Goal: Information Seeking & Learning: Check status

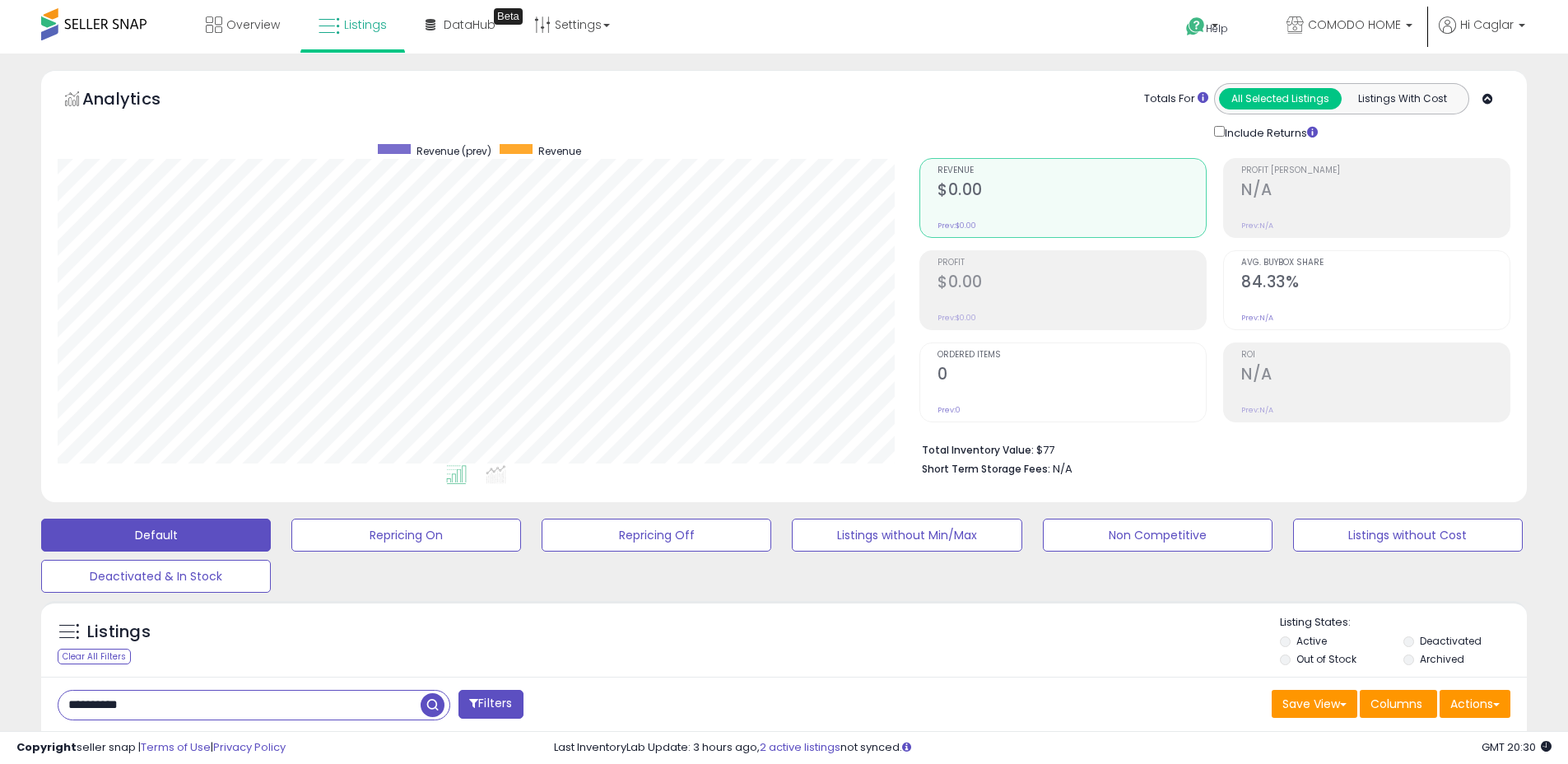
scroll to position [338, 862]
click at [227, 696] on input "**********" at bounding box center [239, 704] width 362 height 29
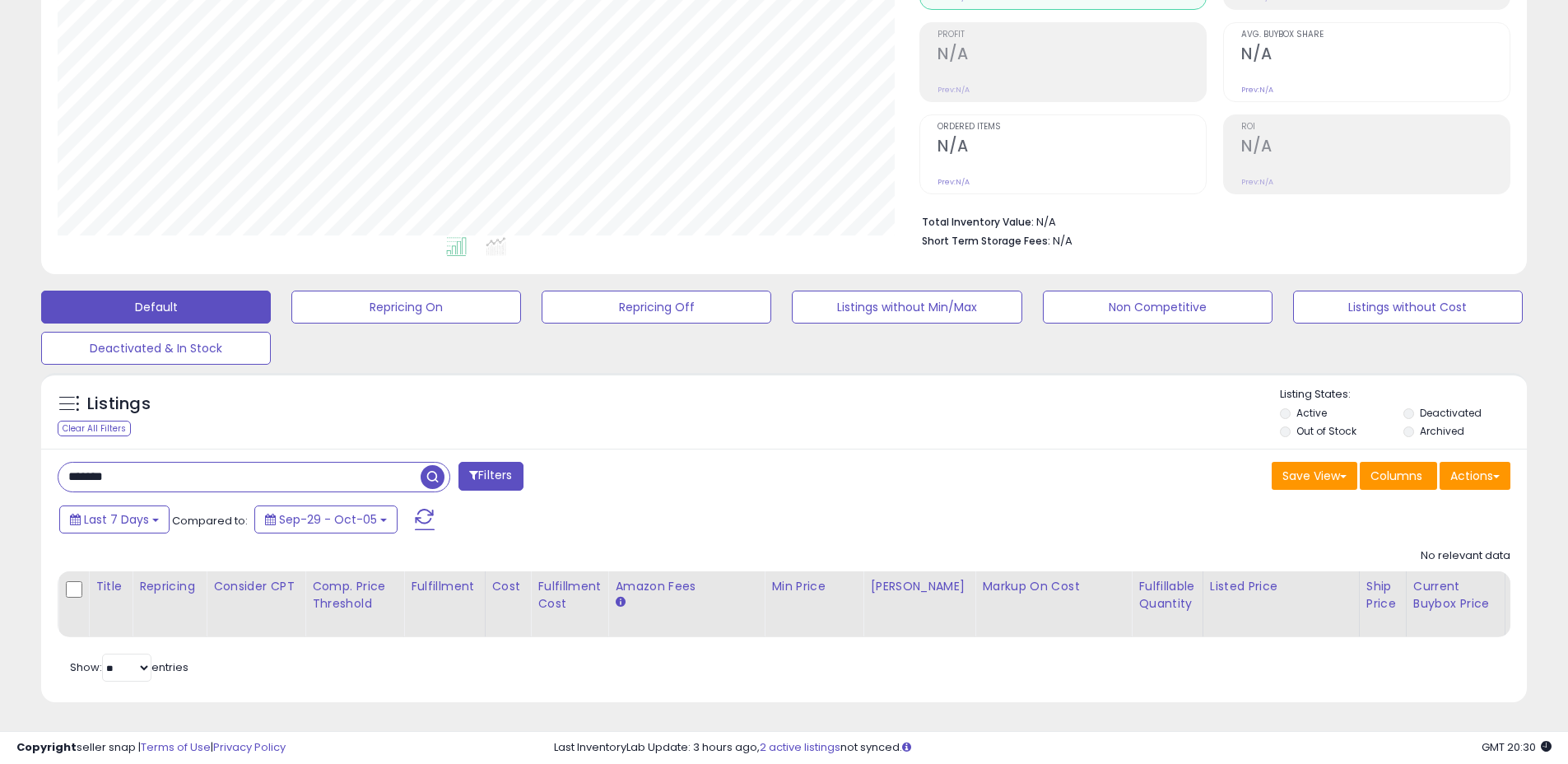
click at [248, 463] on input "*******" at bounding box center [239, 477] width 362 height 29
paste input "*"
type input "********"
click at [435, 465] on span "button" at bounding box center [432, 477] width 24 height 24
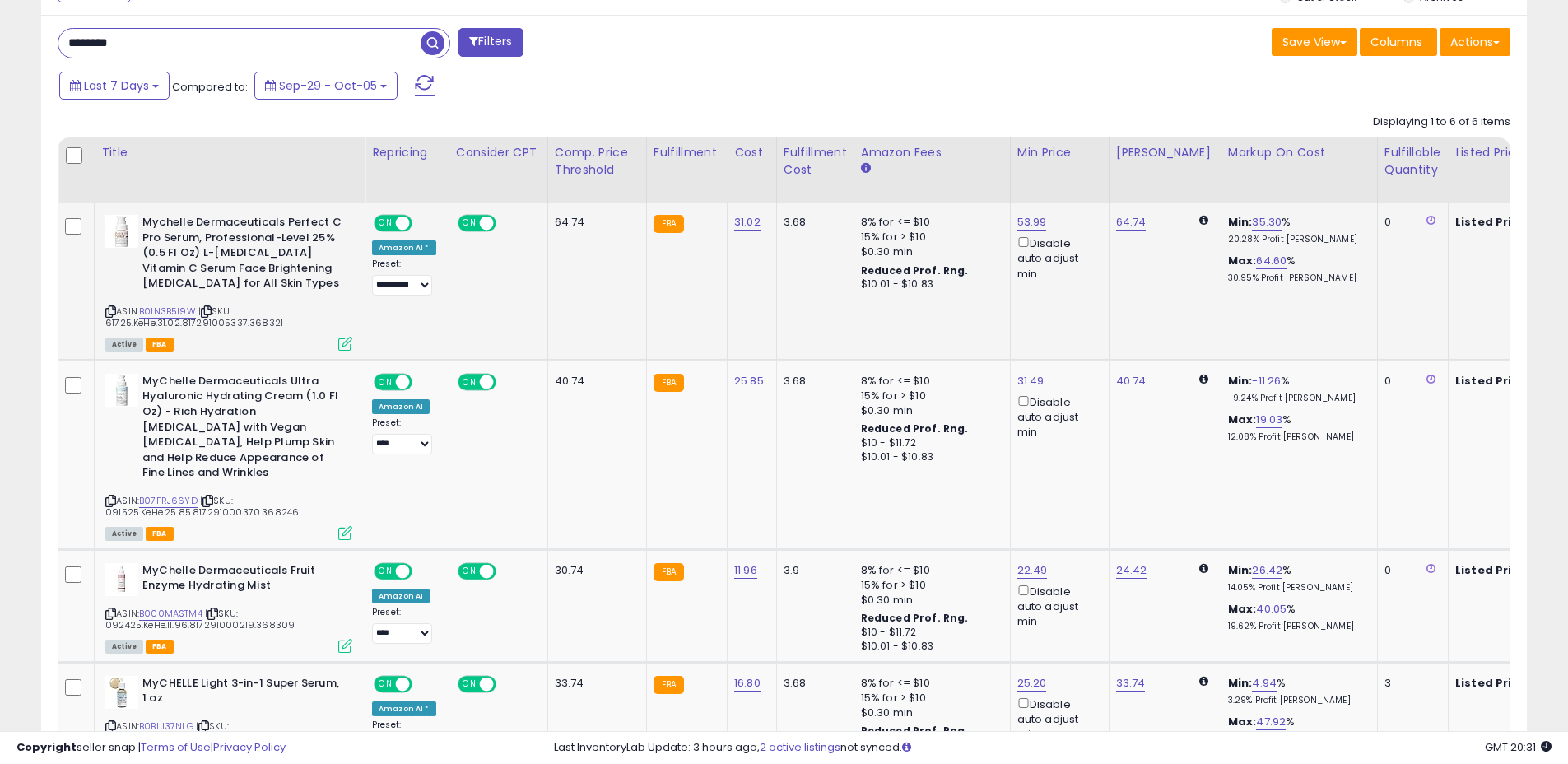
scroll to position [689, 0]
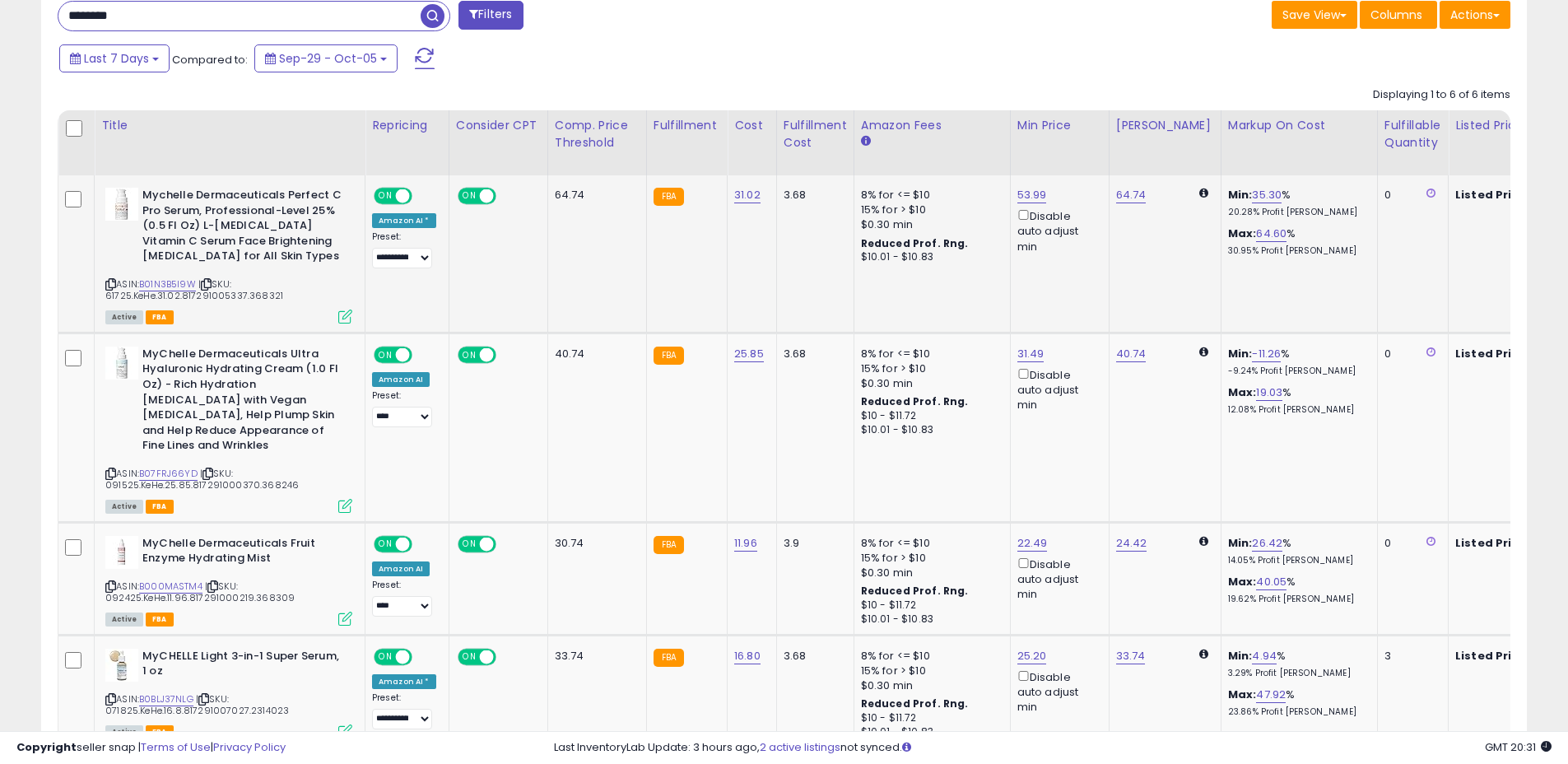
click at [108, 281] on icon at bounding box center [110, 284] width 11 height 9
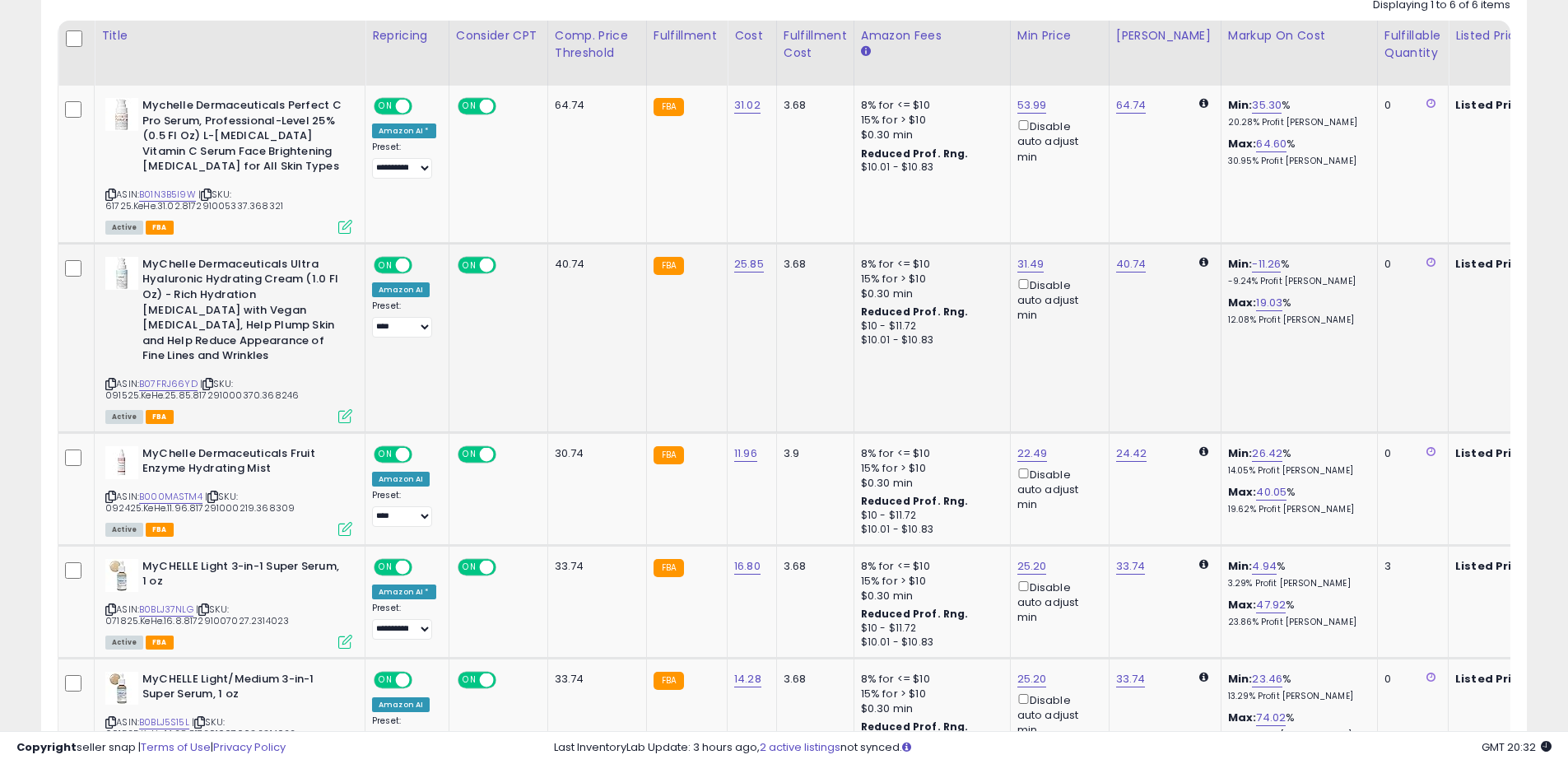
scroll to position [781, 0]
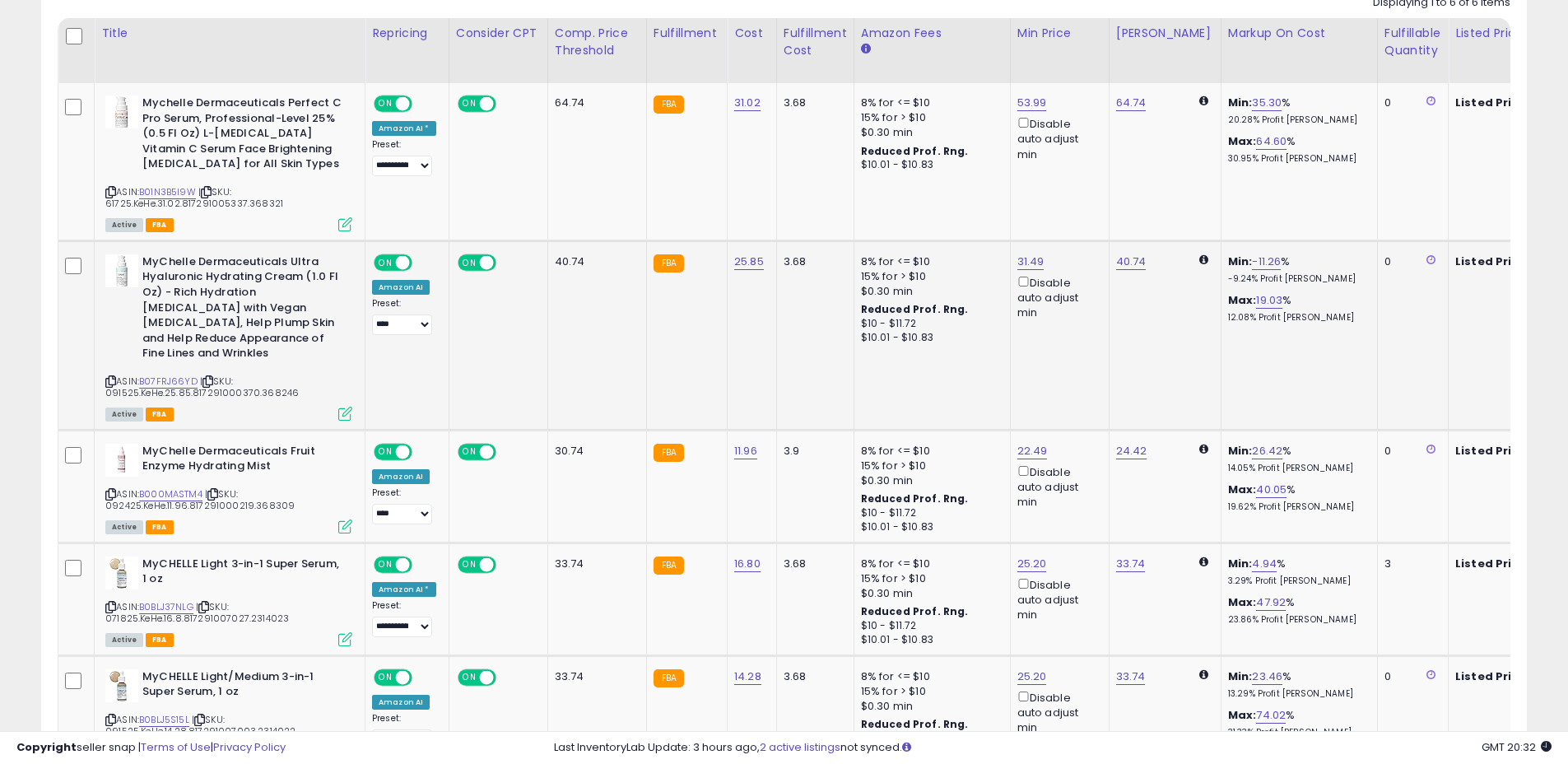
click at [113, 381] on icon at bounding box center [110, 382] width 11 height 9
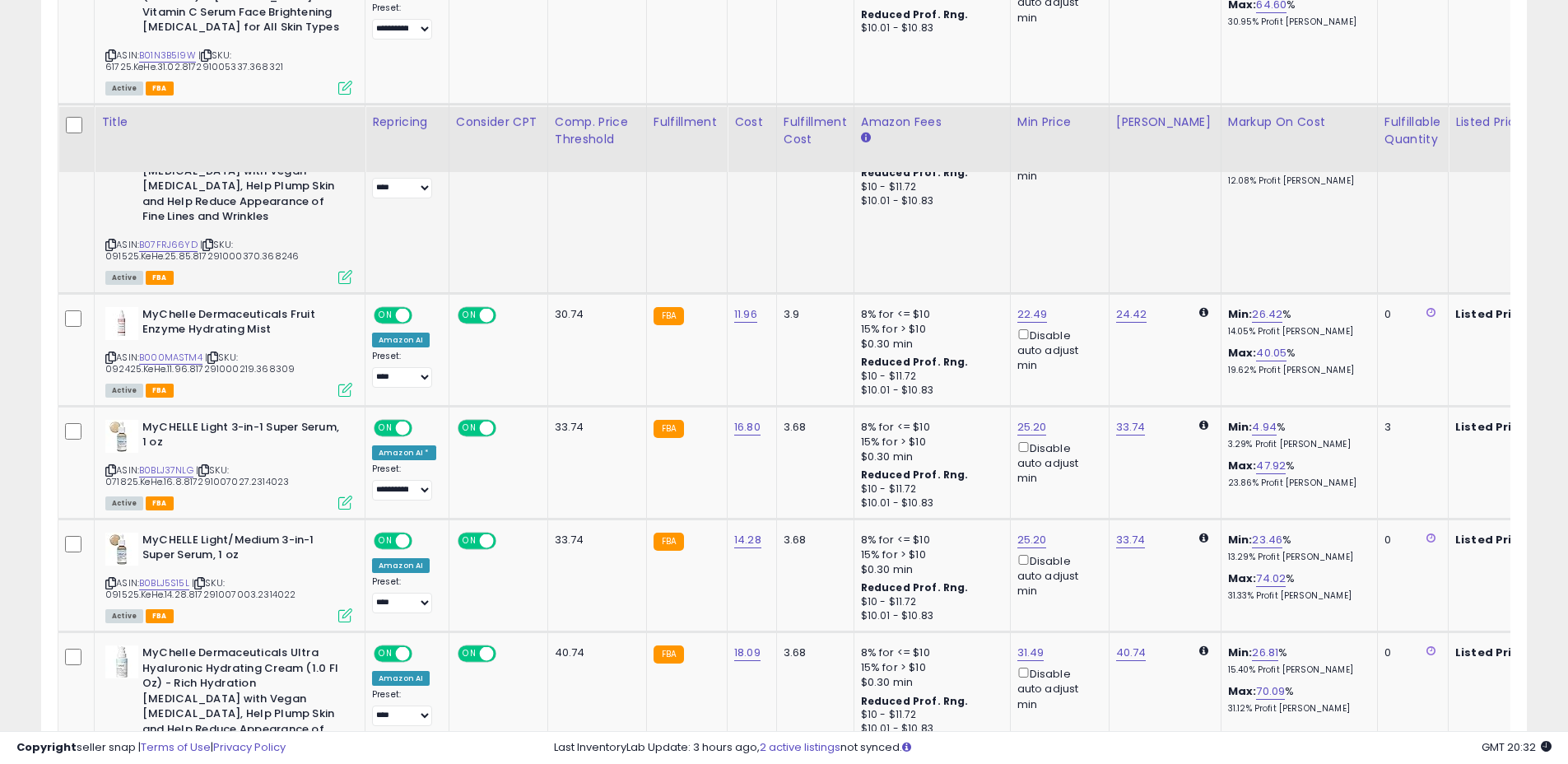
scroll to position [1042, 0]
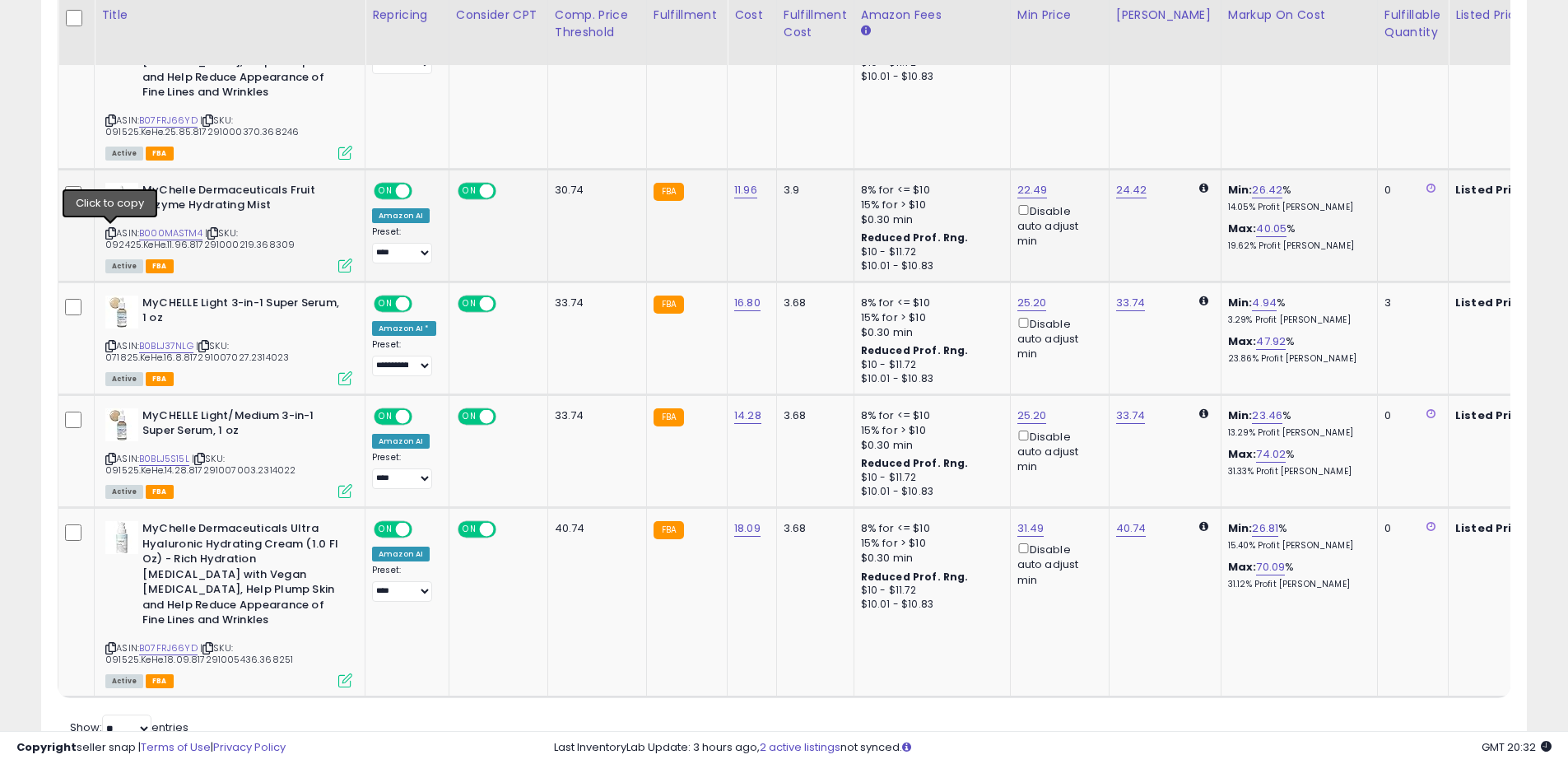
click at [112, 232] on icon at bounding box center [110, 232] width 11 height 9
click at [111, 345] on icon at bounding box center [110, 346] width 11 height 9
click at [111, 457] on icon at bounding box center [110, 458] width 11 height 9
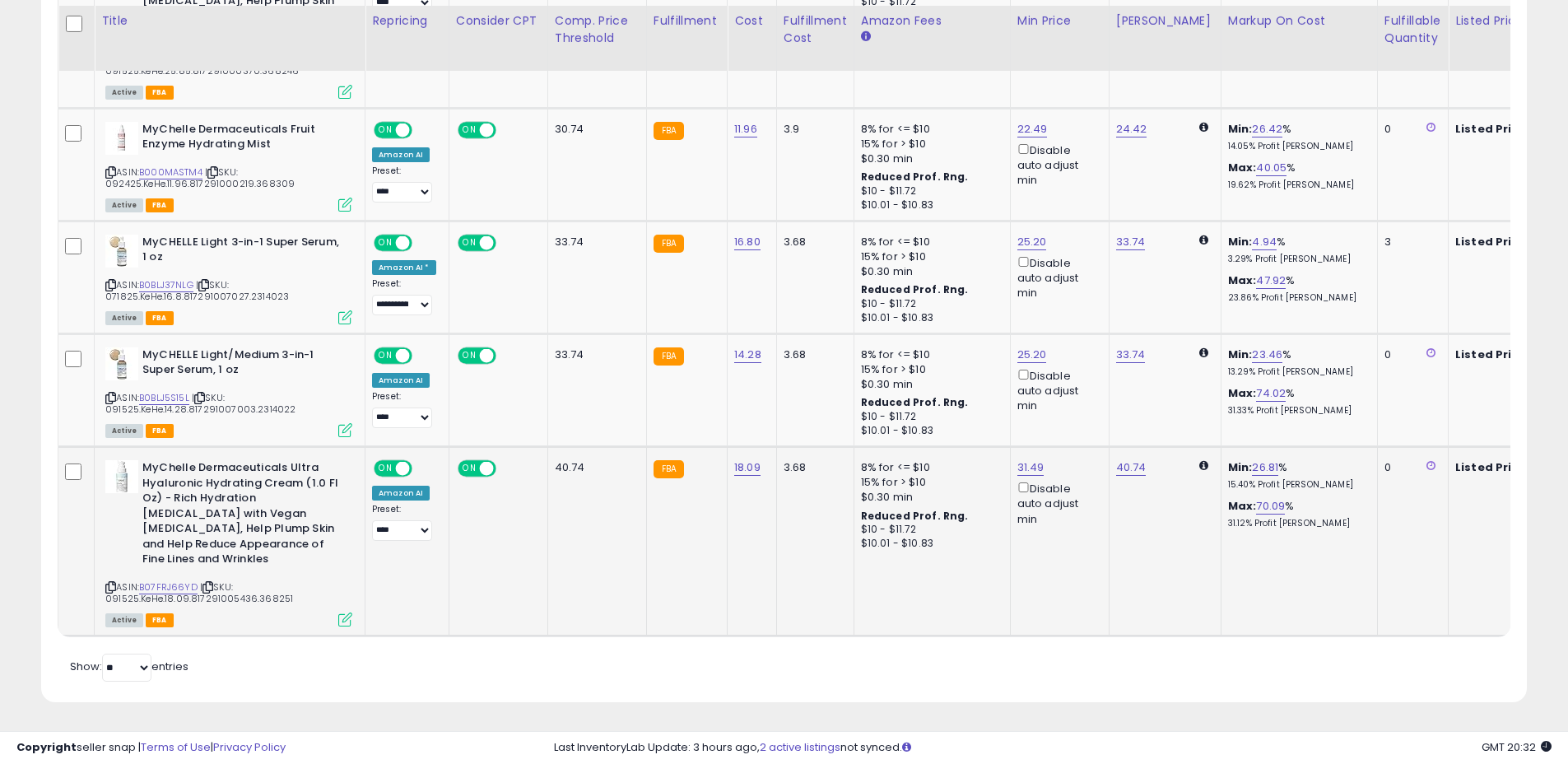
scroll to position [1116, 0]
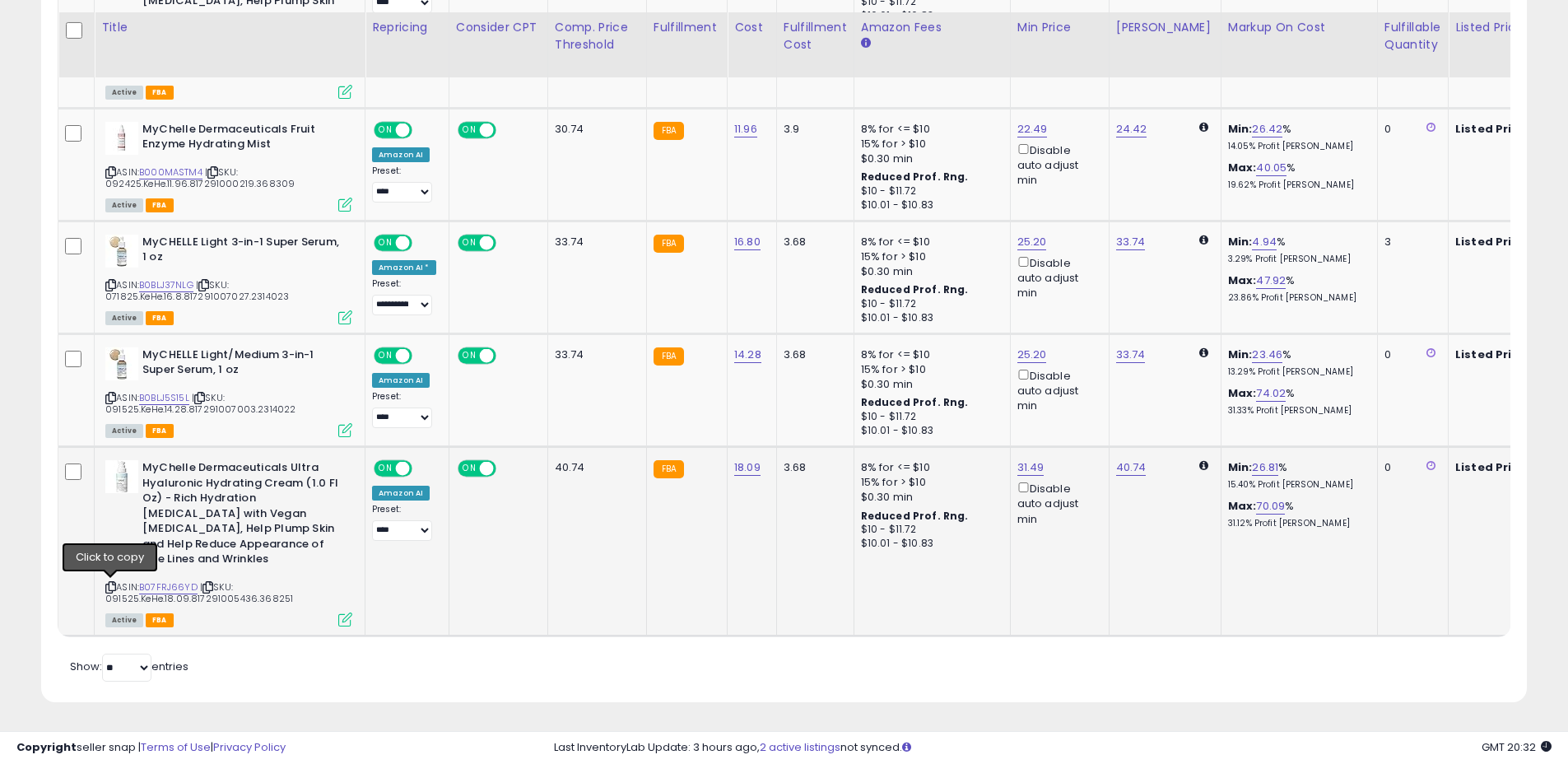
click at [111, 583] on icon at bounding box center [110, 587] width 11 height 9
